Goal: Transaction & Acquisition: Purchase product/service

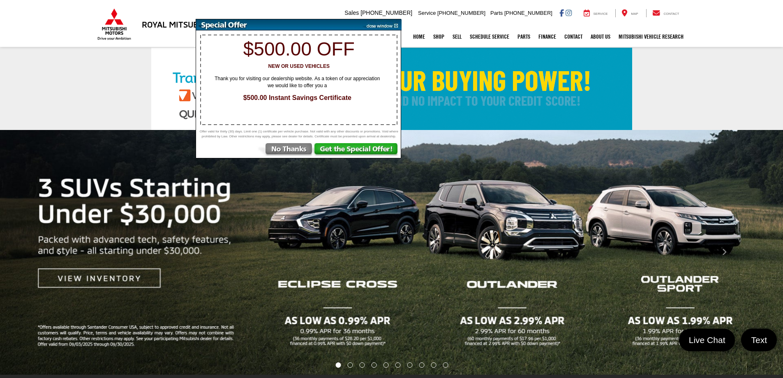
click at [395, 25] on img at bounding box center [381, 24] width 42 height 11
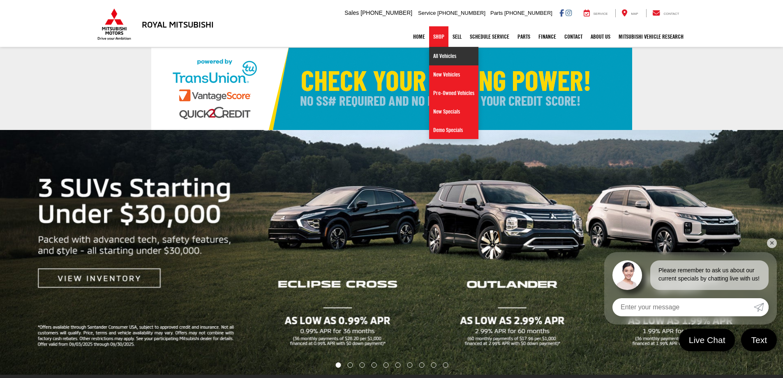
click at [436, 52] on link "All Vehicles" at bounding box center [453, 56] width 49 height 19
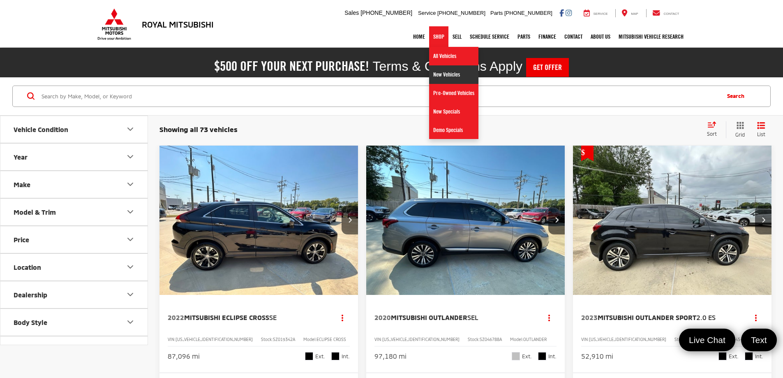
click at [440, 77] on link "New Vehicles" at bounding box center [453, 74] width 49 height 19
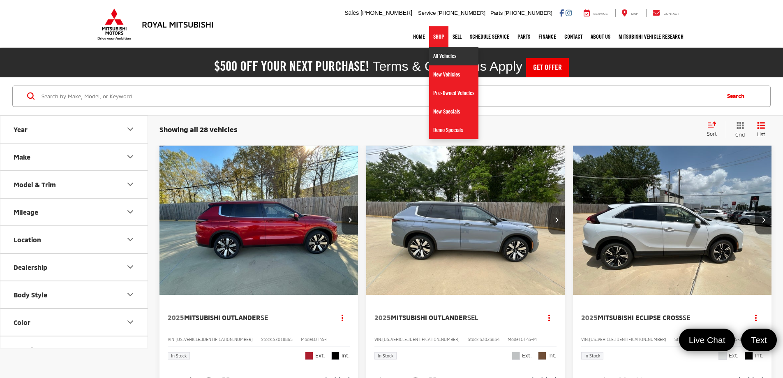
click at [439, 55] on link "All Vehicles" at bounding box center [453, 56] width 49 height 19
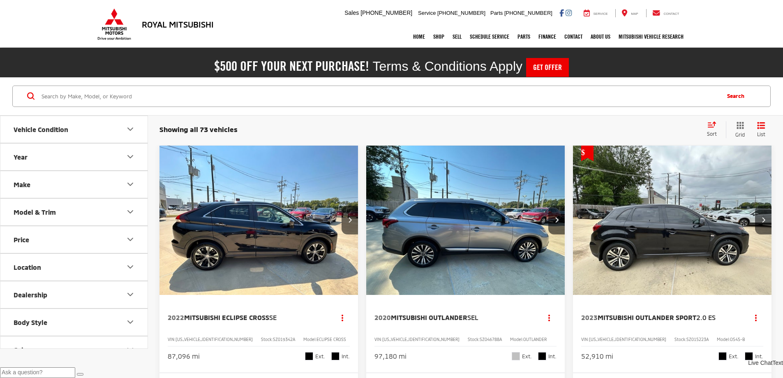
click at [76, 160] on button "Year" at bounding box center [74, 157] width 148 height 27
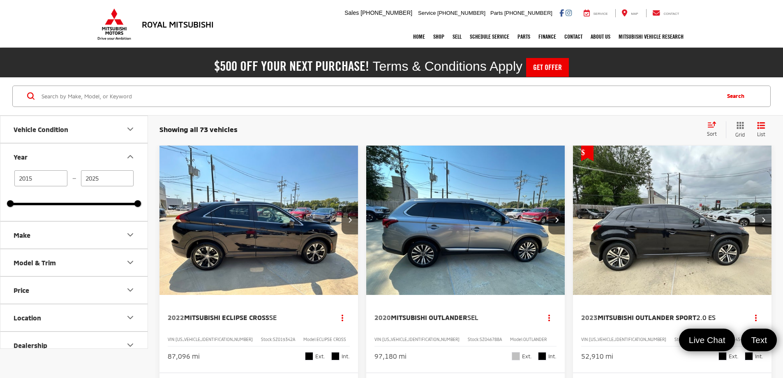
click at [76, 159] on button "Year" at bounding box center [74, 157] width 148 height 27
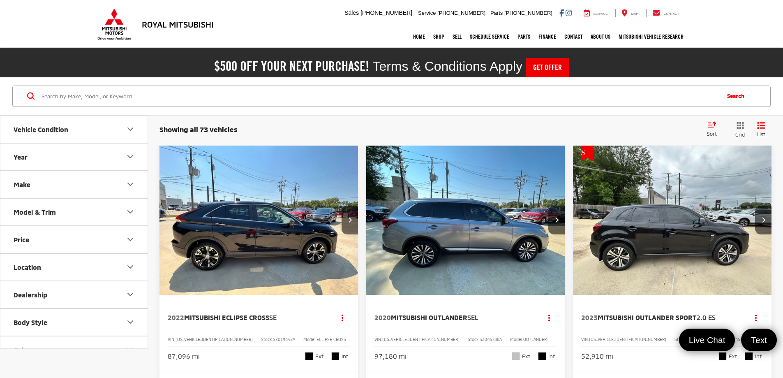
click at [60, 188] on button "Make" at bounding box center [74, 184] width 148 height 27
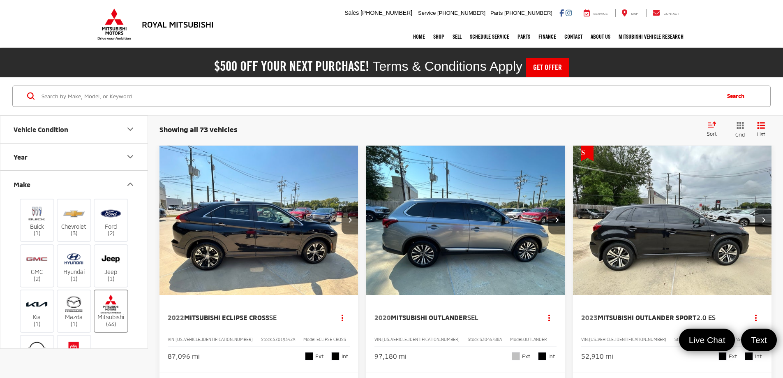
click at [113, 311] on img at bounding box center [111, 303] width 23 height 19
click at [0, 0] on input "Mitsubishi (44)" at bounding box center [0, 0] width 0 height 0
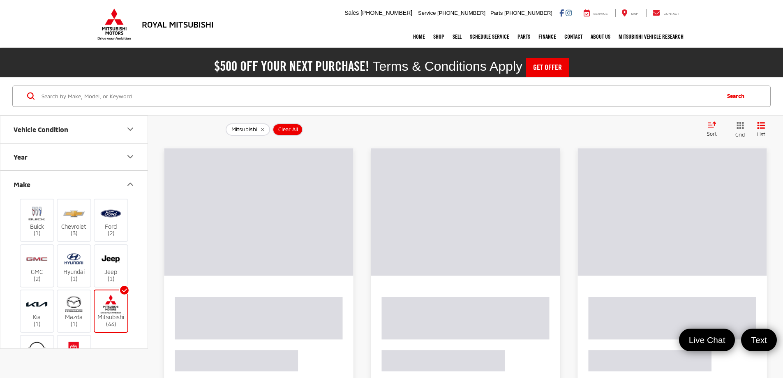
click at [130, 185] on icon "Make" at bounding box center [130, 184] width 10 height 10
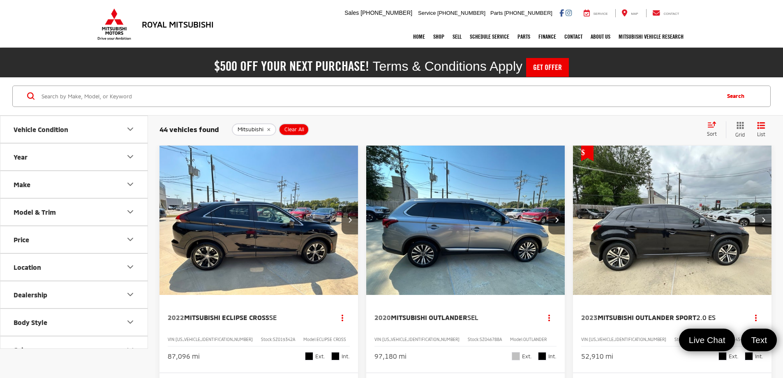
click at [91, 214] on button "Model & Trim" at bounding box center [74, 212] width 148 height 27
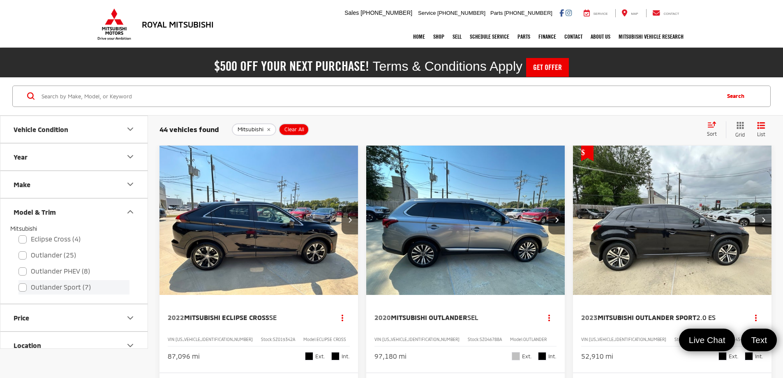
click at [67, 290] on label "Outlander Sport (7)" at bounding box center [74, 287] width 111 height 14
click at [19, 282] on input "Outlander Sport (7)" at bounding box center [19, 282] width 0 height 0
checkbox input "true"
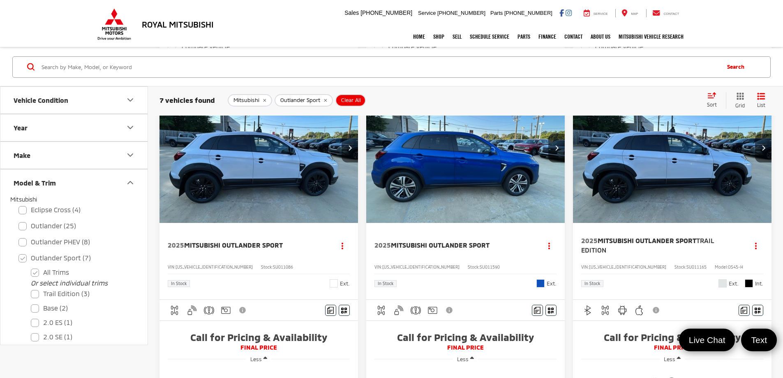
scroll to position [576, 0]
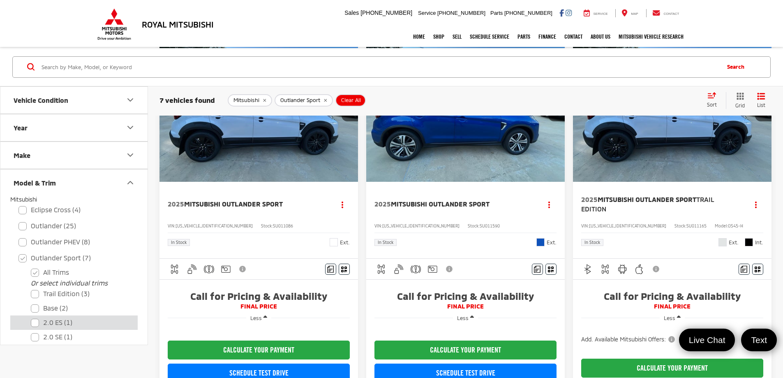
click at [79, 325] on label "2.0 ES (1)" at bounding box center [80, 322] width 99 height 14
click at [31, 318] on ES "2.0 ES (1)" at bounding box center [31, 317] width 0 height 0
checkbox ES "true"
checkbox input "false"
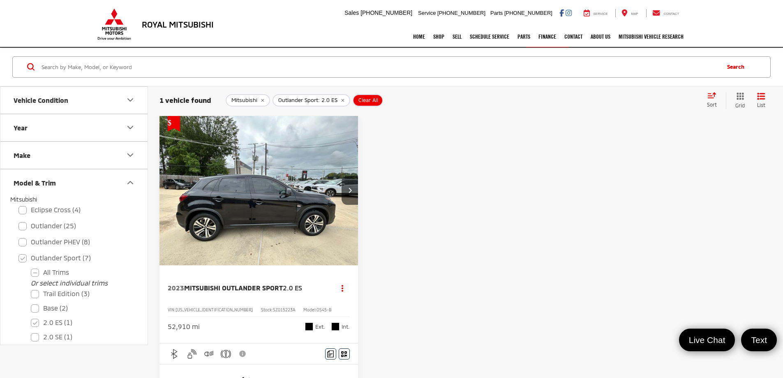
click at [35, 322] on label "2.0 ES (1)" at bounding box center [80, 322] width 99 height 14
click at [31, 318] on ES "2.0 ES (1)" at bounding box center [31, 317] width 0 height 0
checkbox ES "false"
checkbox input "false"
checkbox input "true"
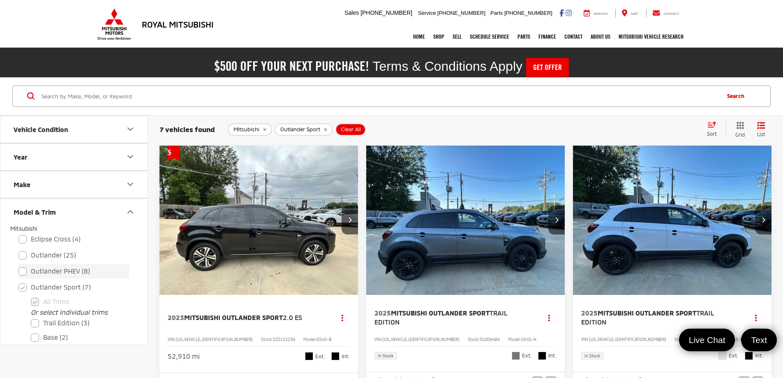
drag, startPoint x: 25, startPoint y: 290, endPoint x: 25, endPoint y: 273, distance: 16.9
click at [25, 289] on label "Outlander Sport (7)" at bounding box center [74, 287] width 111 height 14
click at [19, 282] on input "Outlander Sport (7)" at bounding box center [19, 282] width 0 height 0
checkbox input "false"
click at [23, 241] on label "Eclipse Cross (4)" at bounding box center [74, 239] width 111 height 14
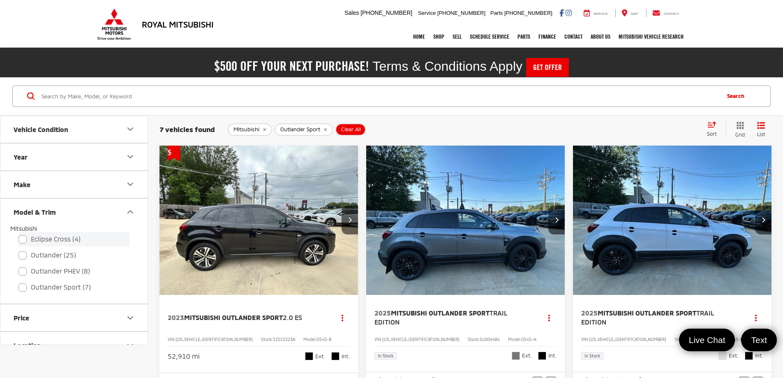
click at [19, 234] on input "Eclipse Cross (4)" at bounding box center [19, 234] width 0 height 0
checkbox input "true"
